Goal: Browse casually: Explore the website without a specific task or goal

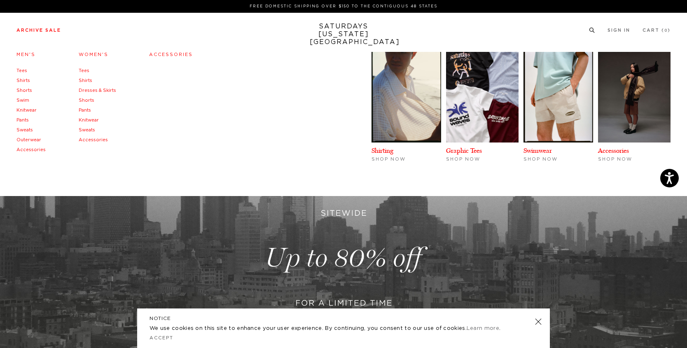
click at [34, 139] on link "Outerwear" at bounding box center [28, 140] width 25 height 5
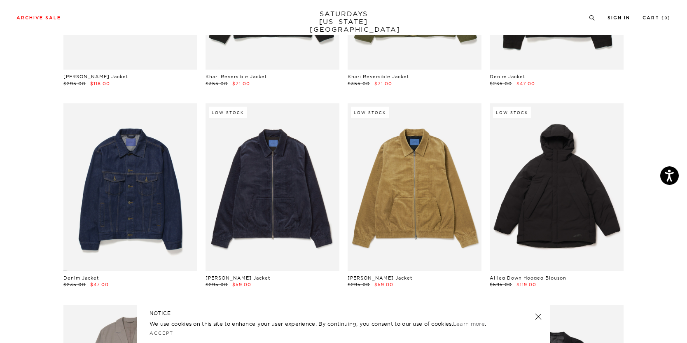
scroll to position [240, 0]
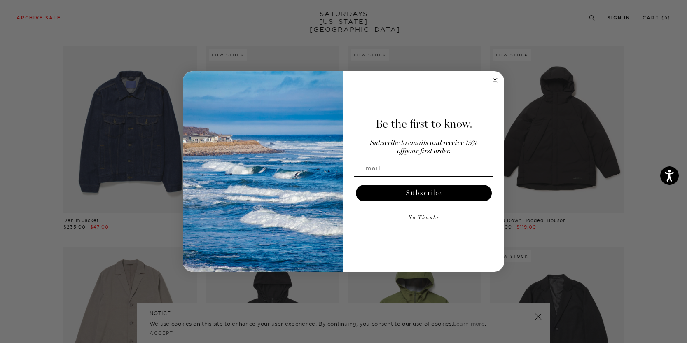
click at [496, 77] on circle "Close dialog" at bounding box center [495, 79] width 9 height 9
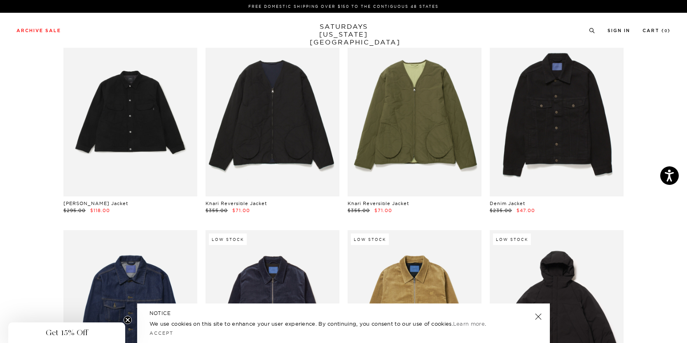
scroll to position [0, 0]
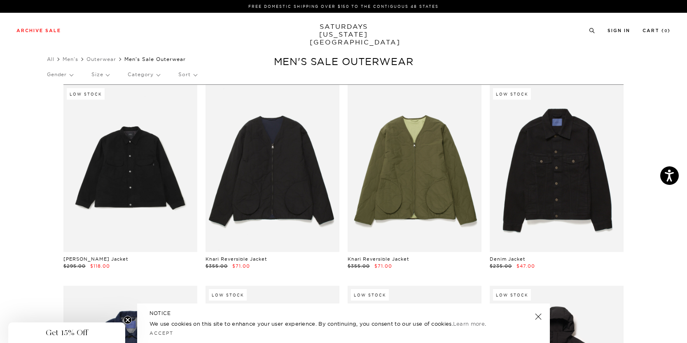
click at [358, 33] on link "SATURDAYS NEW YORK CITY" at bounding box center [344, 34] width 68 height 23
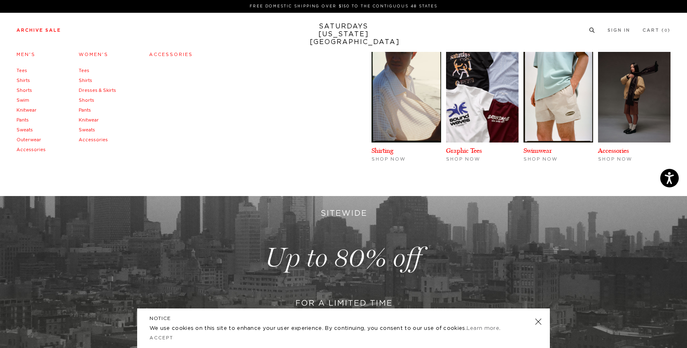
click at [91, 140] on link "Accessories" at bounding box center [93, 140] width 29 height 5
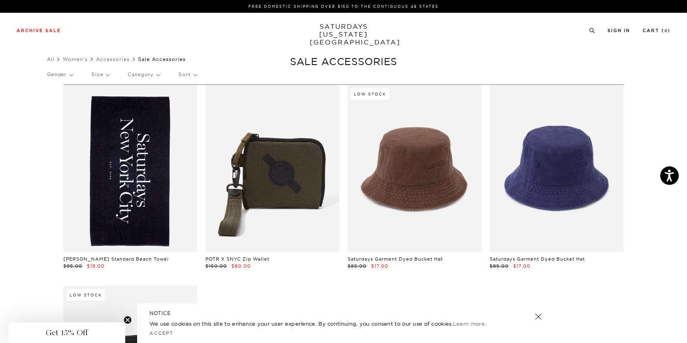
click at [353, 28] on link "SATURDAYS [US_STATE][GEOGRAPHIC_DATA]" at bounding box center [344, 34] width 68 height 23
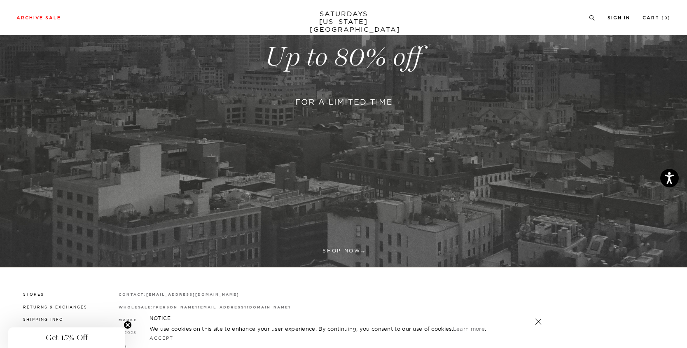
scroll to position [261, 0]
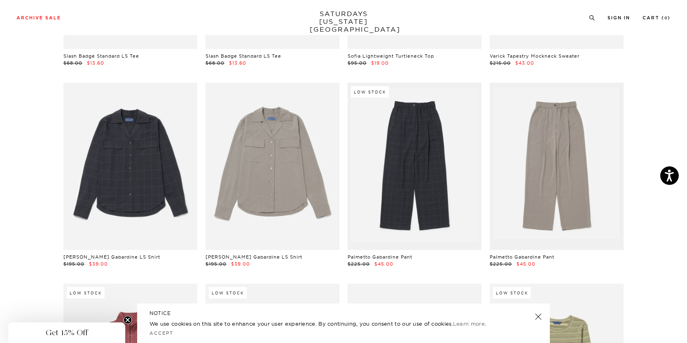
scroll to position [12183, 0]
